Goal: Transaction & Acquisition: Purchase product/service

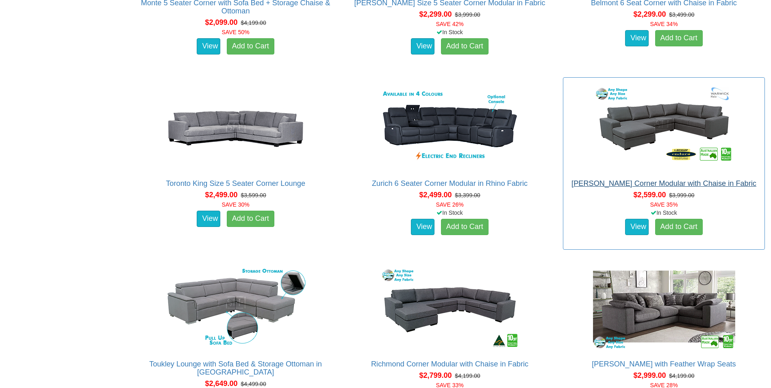
scroll to position [811, 0]
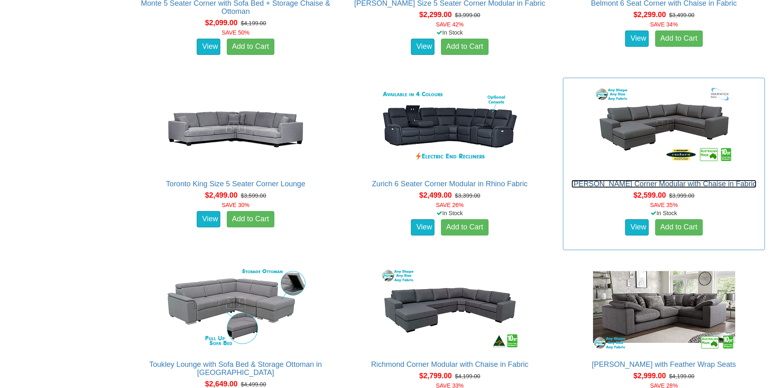
click at [635, 184] on link "[PERSON_NAME] Corner Modular with Chaise in Fabric" at bounding box center [664, 184] width 185 height 8
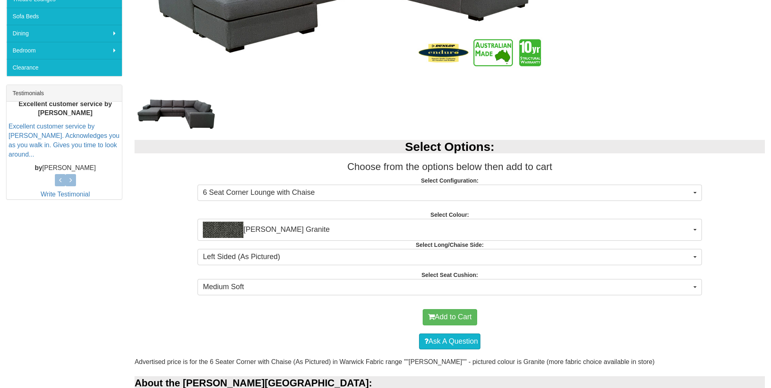
scroll to position [261, 0]
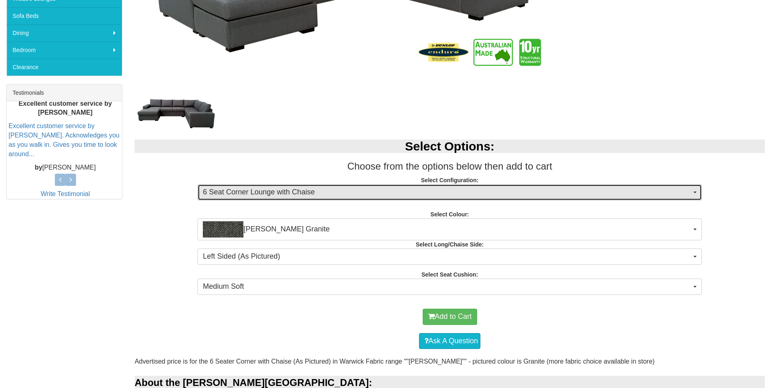
click at [294, 194] on span "6 Seat Corner Lounge with Chaise" at bounding box center [447, 192] width 489 height 11
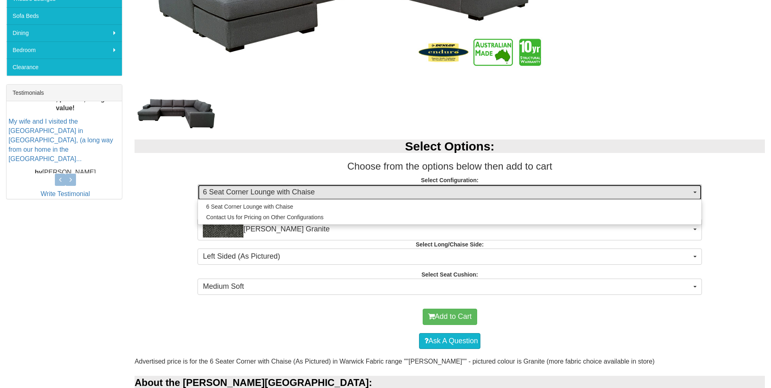
click at [294, 194] on span "6 Seat Corner Lounge with Chaise" at bounding box center [447, 192] width 489 height 11
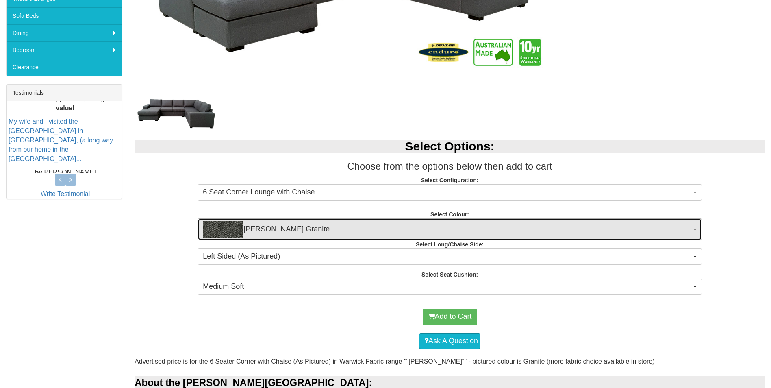
click at [301, 231] on span "Oden Granite" at bounding box center [447, 229] width 489 height 16
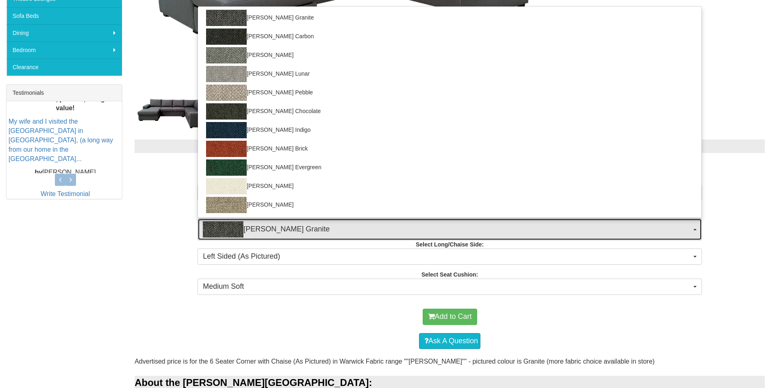
click at [301, 231] on span "Oden Granite" at bounding box center [447, 229] width 489 height 16
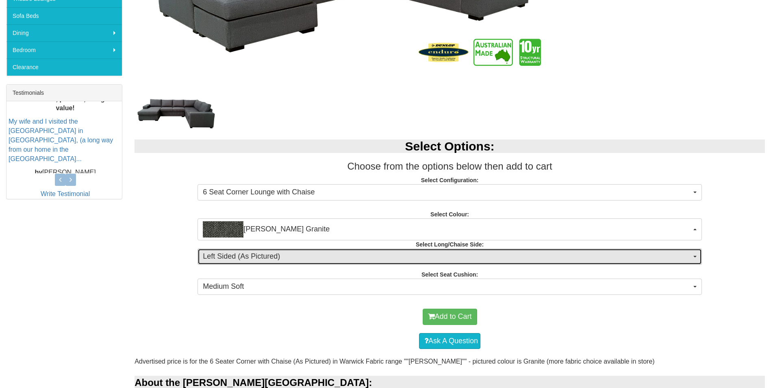
click at [304, 255] on span "Left Sided (As Pictured)" at bounding box center [447, 256] width 489 height 11
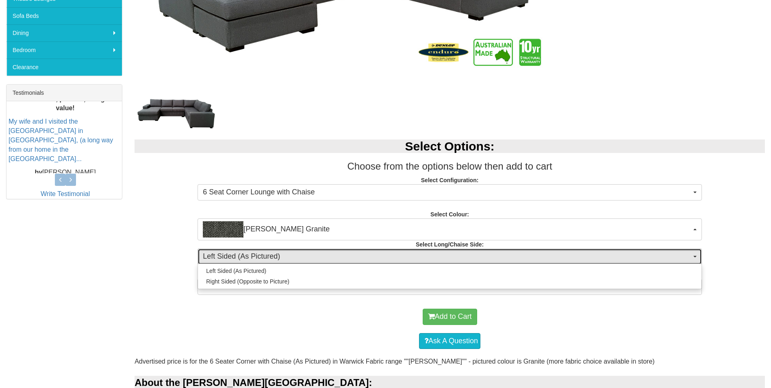
click at [304, 255] on span "Left Sided (As Pictured)" at bounding box center [447, 256] width 489 height 11
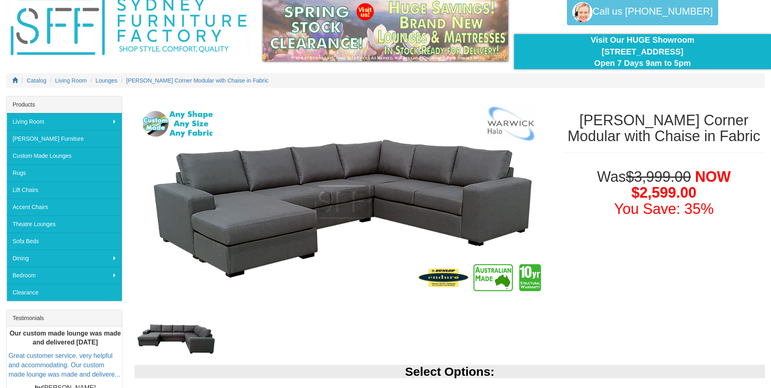
scroll to position [23, 0]
